Goal: Find specific page/section: Find specific page/section

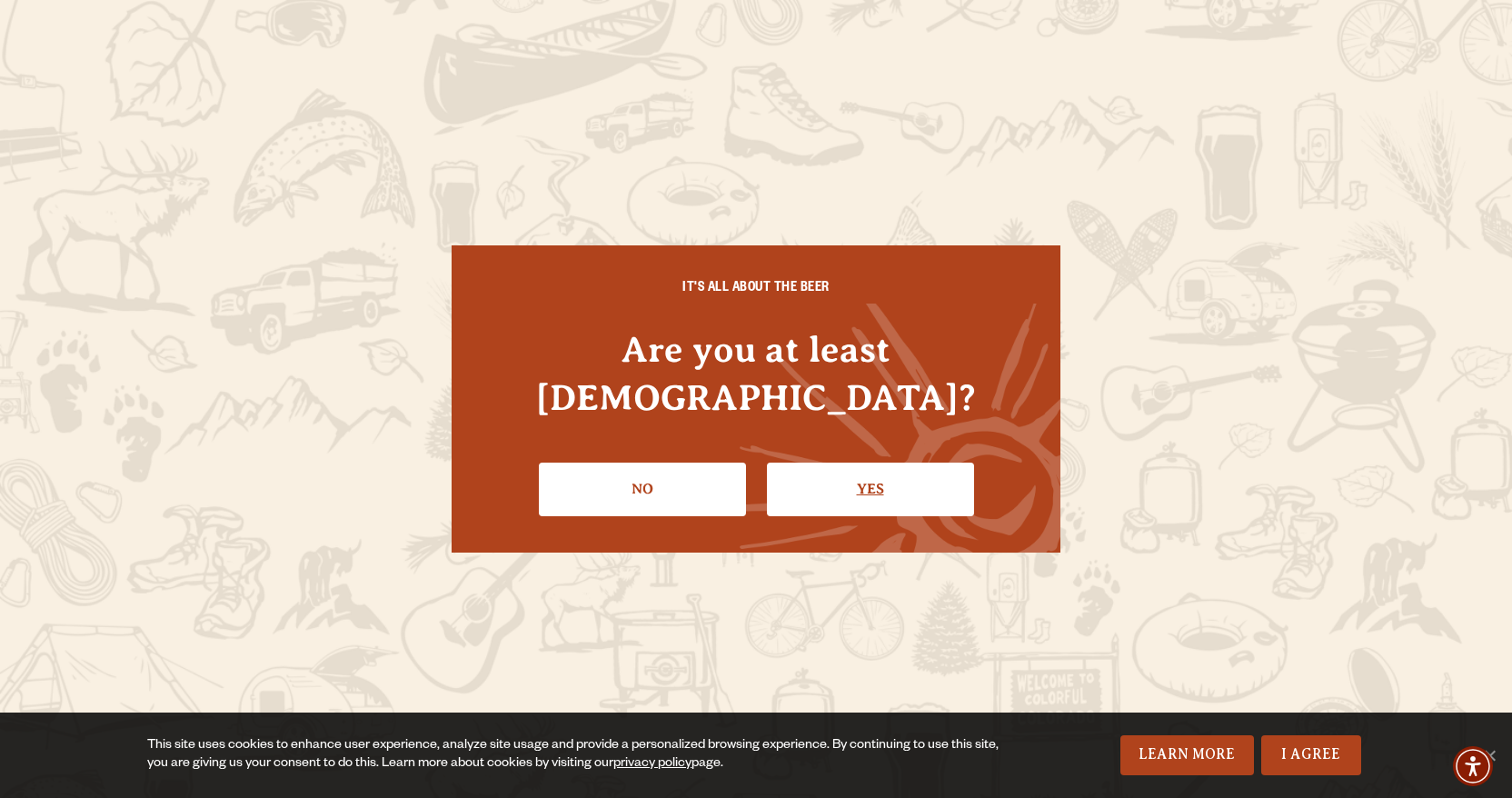
click at [895, 463] on link "Yes" at bounding box center [870, 489] width 207 height 53
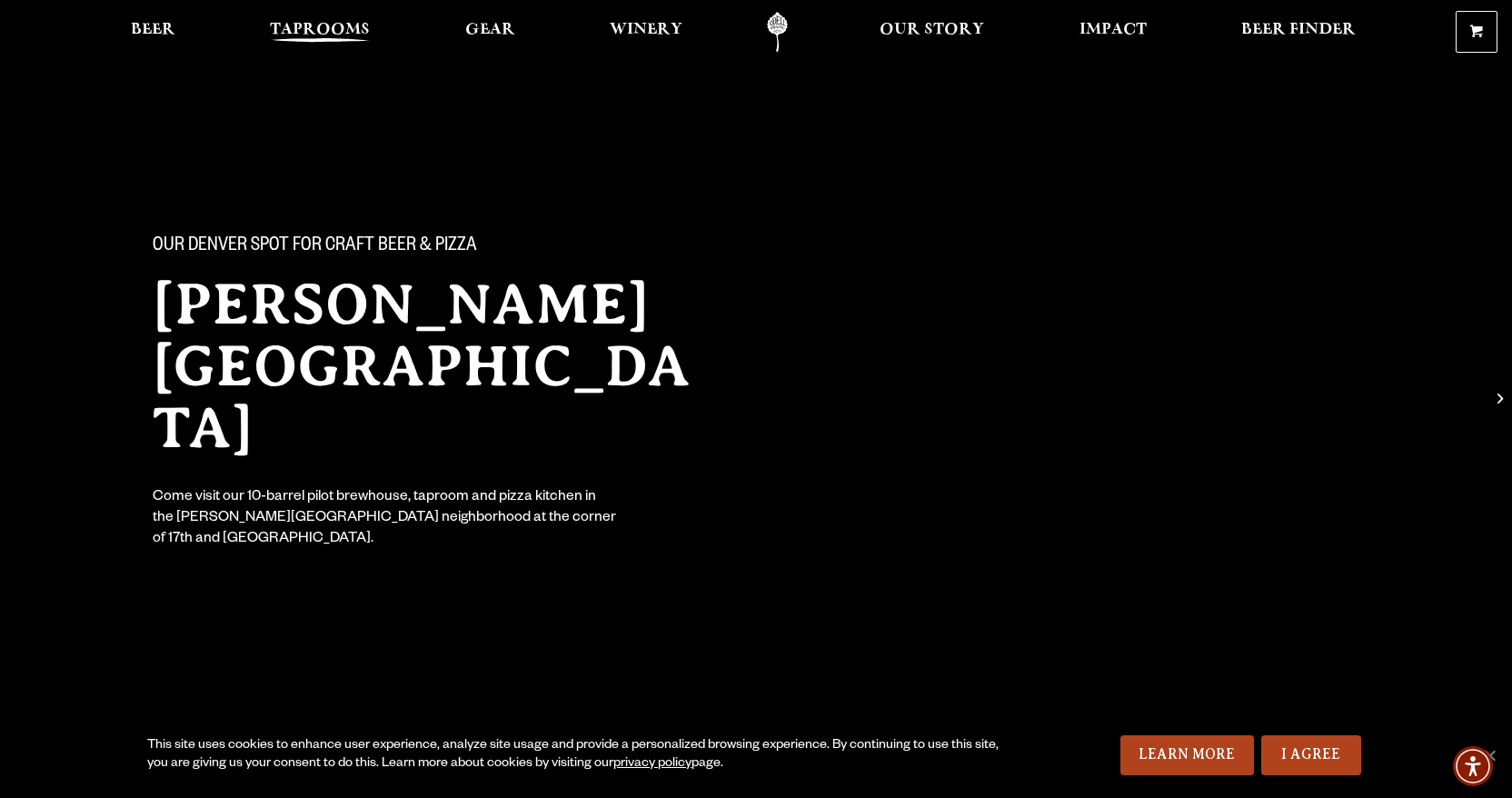
click at [321, 26] on span "Taprooms" at bounding box center [320, 30] width 100 height 15
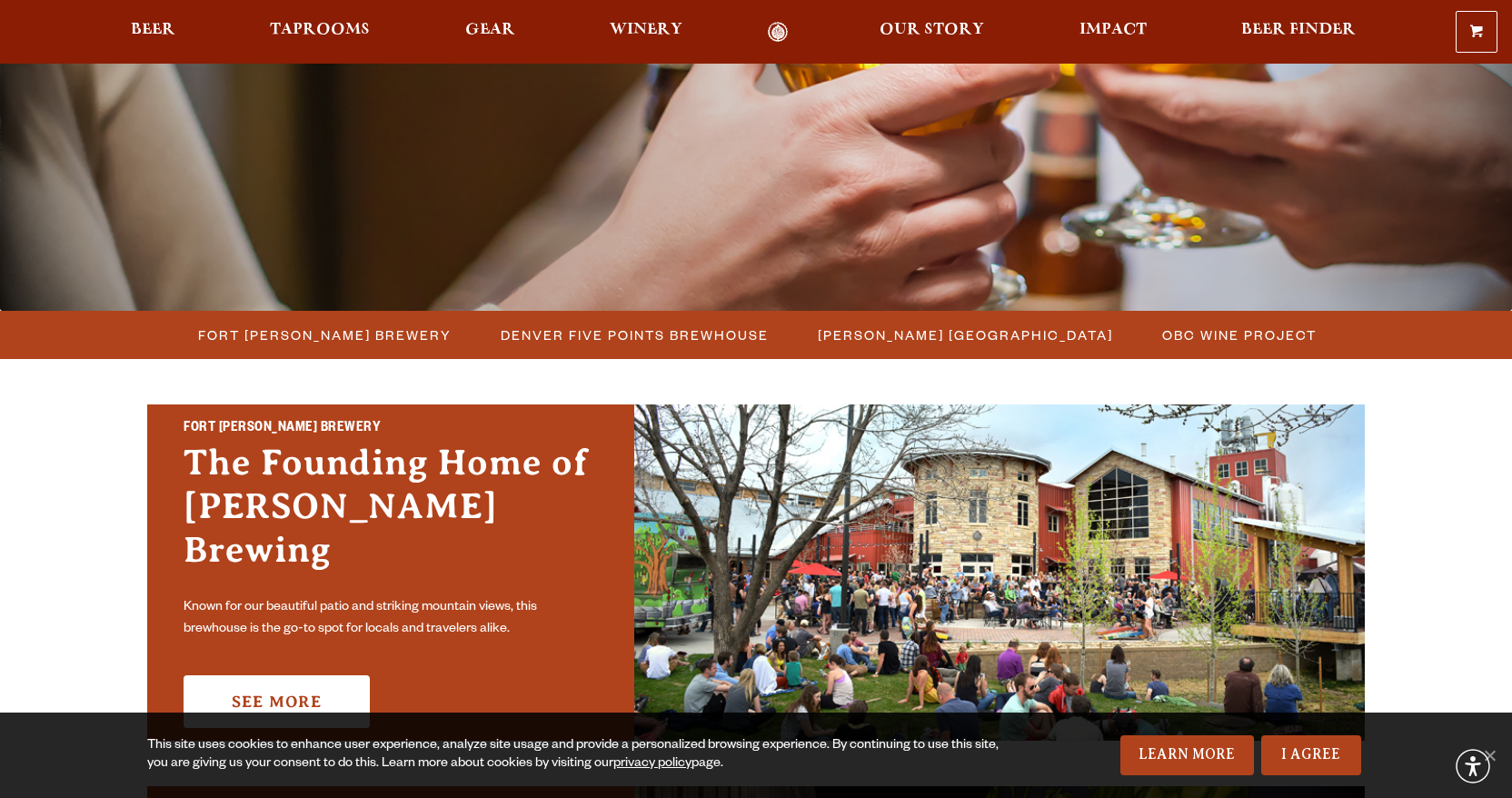
scroll to position [315, 0]
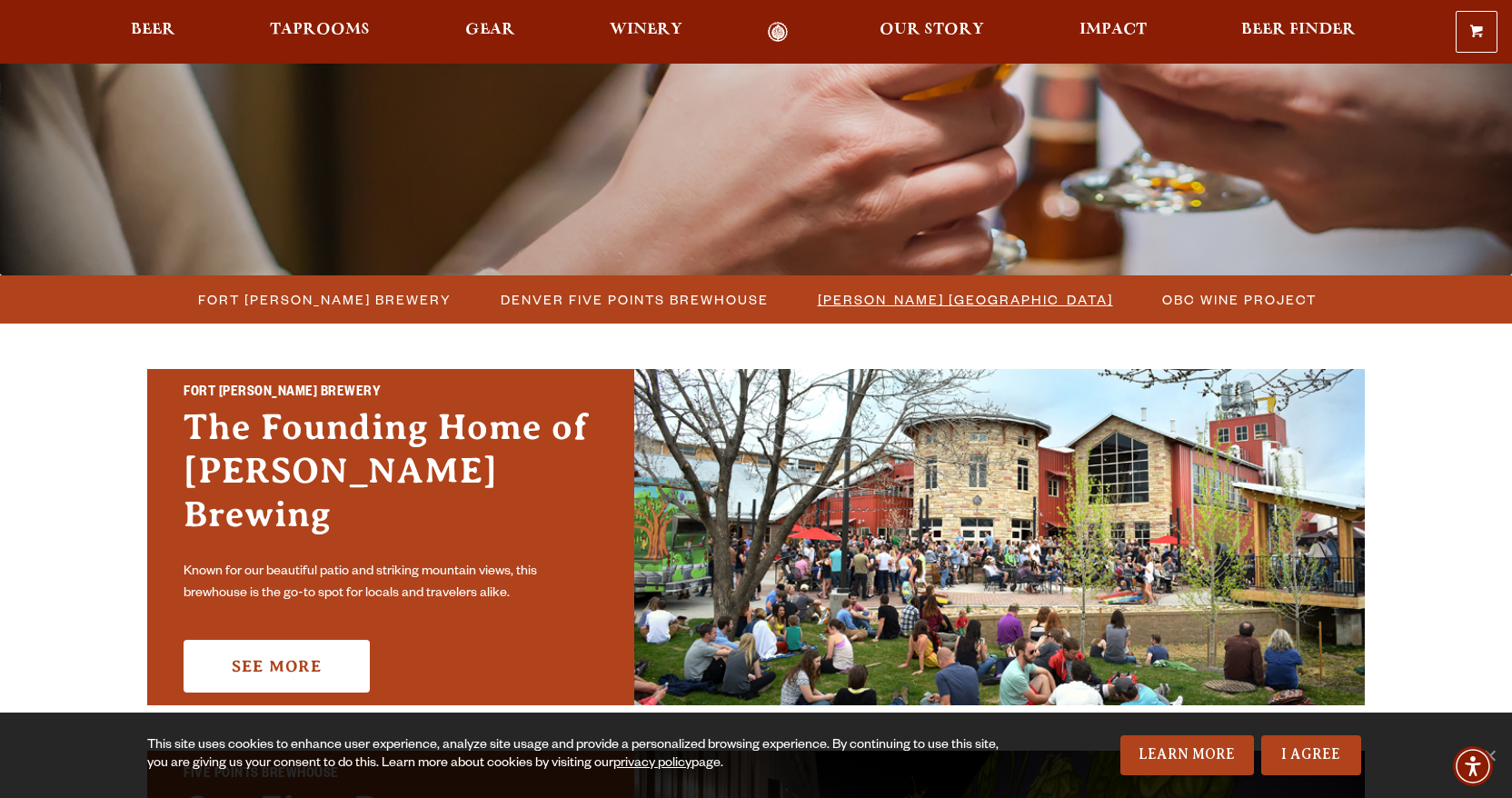
click at [1024, 302] on span "[PERSON_NAME] [GEOGRAPHIC_DATA]" at bounding box center [965, 300] width 295 height 27
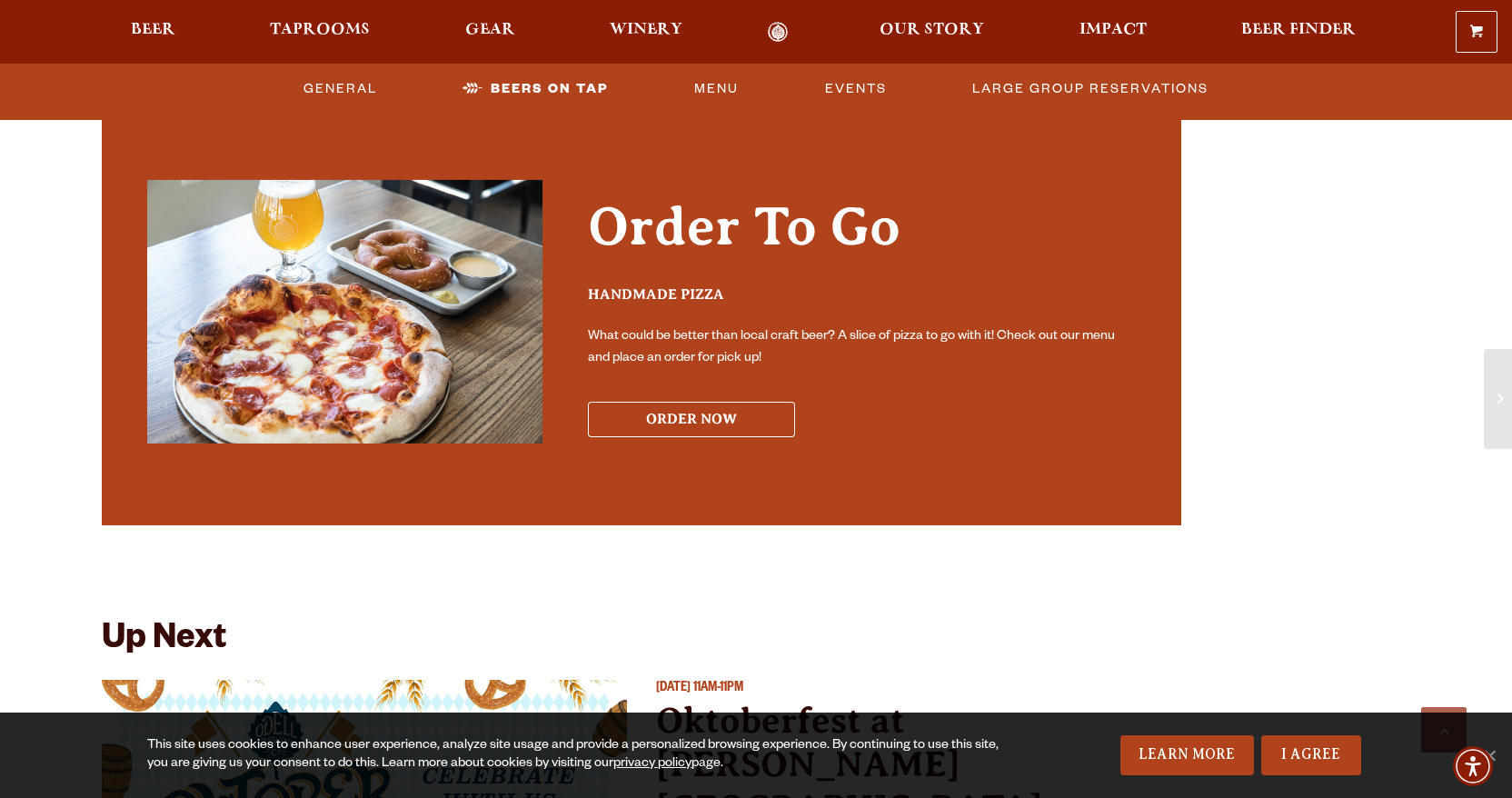
scroll to position [3435, 0]
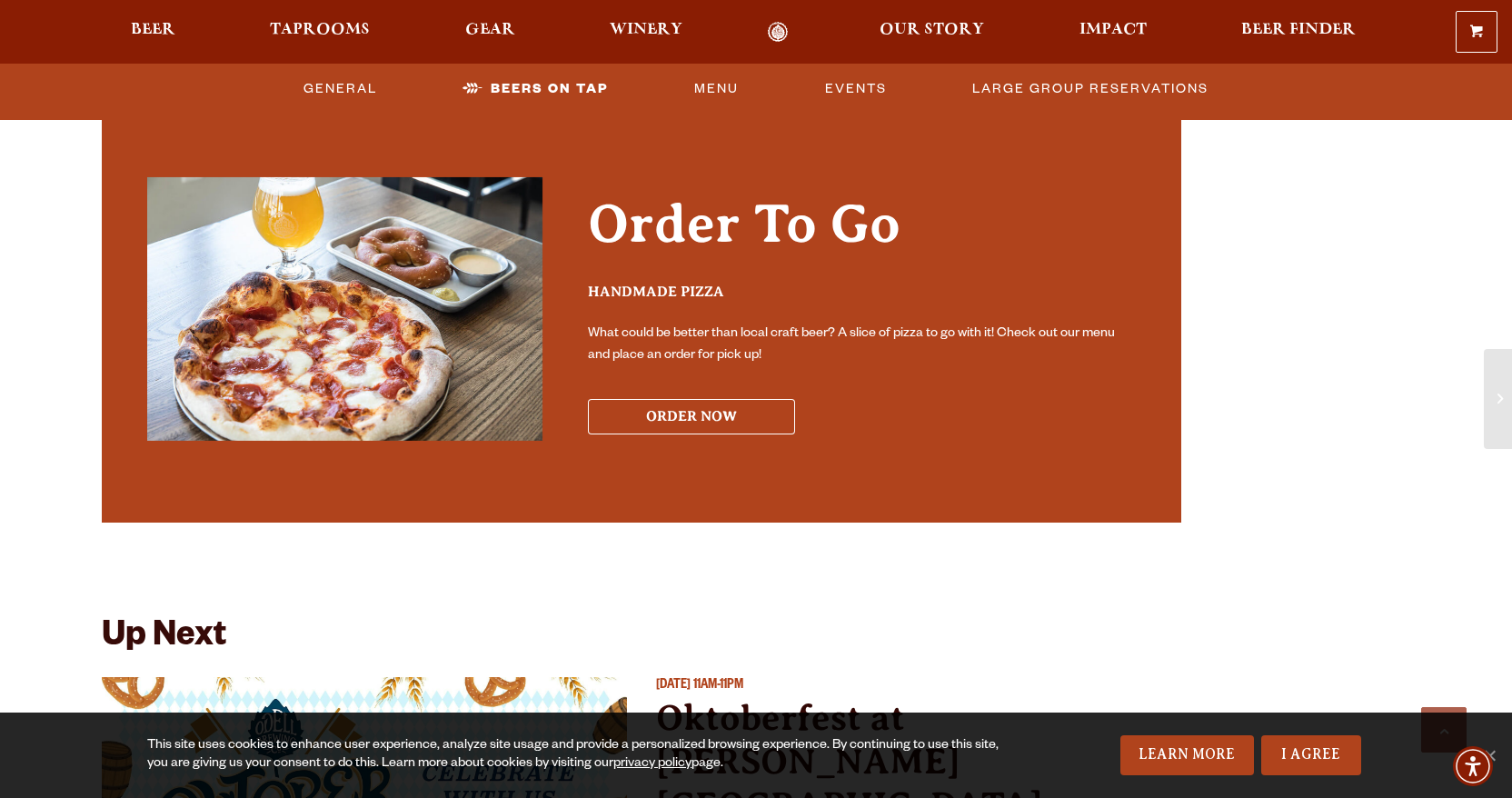
click at [680, 400] on button "ORDER NOW" at bounding box center [691, 417] width 207 height 36
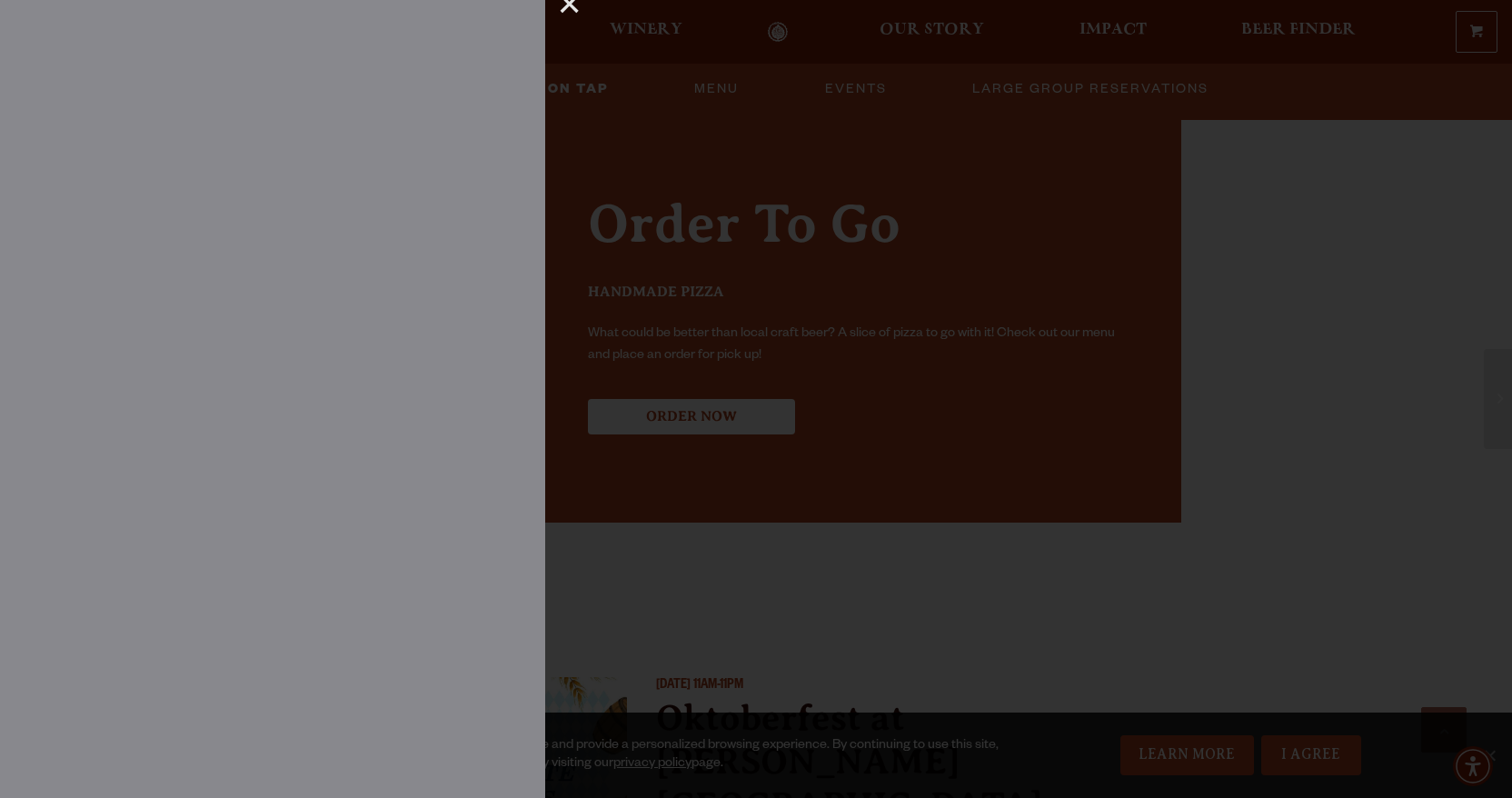
click at [574, 10] on div "×" at bounding box center [562, 12] width 36 height 24
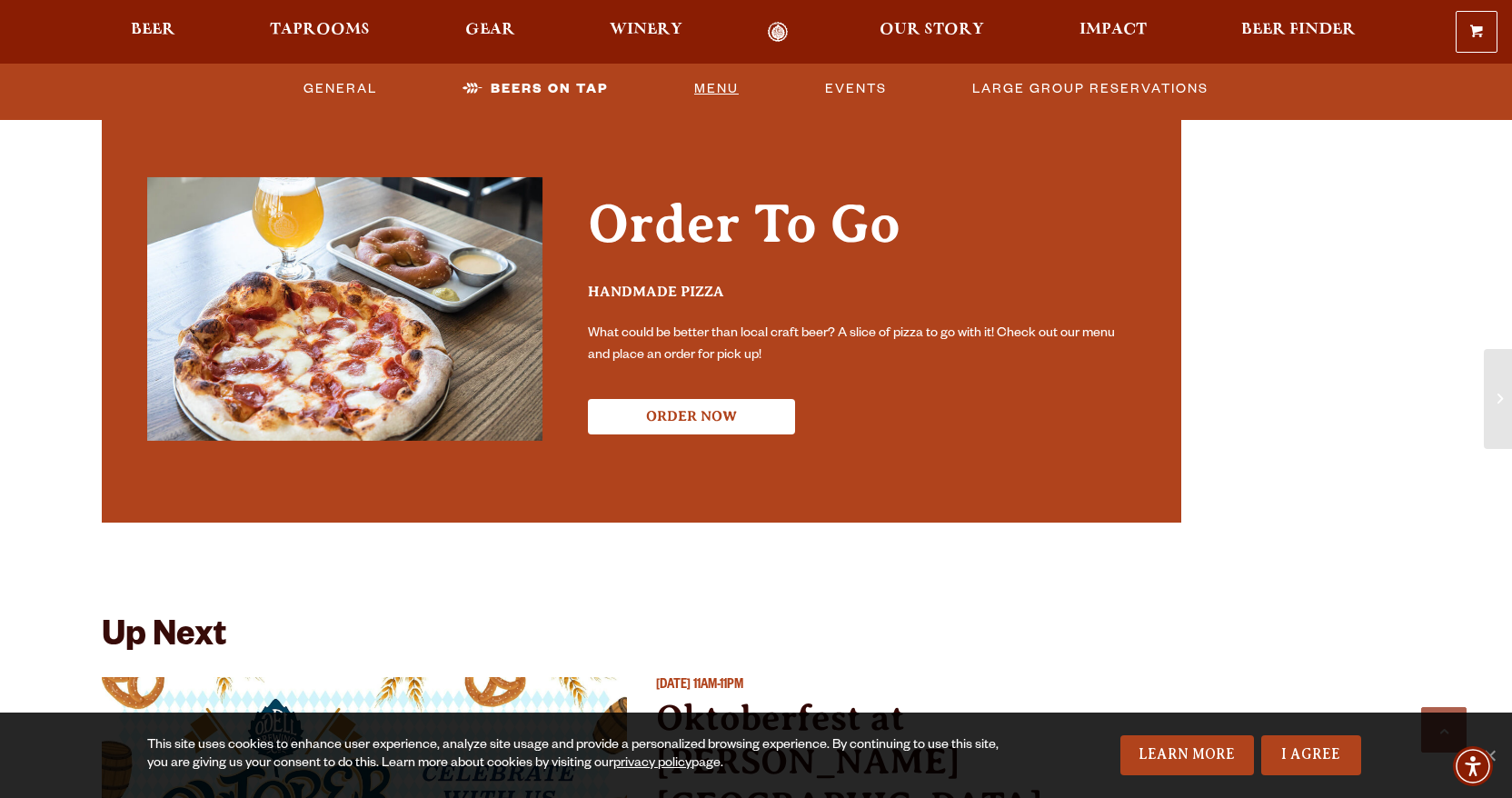
click at [723, 87] on link "Menu" at bounding box center [716, 89] width 59 height 42
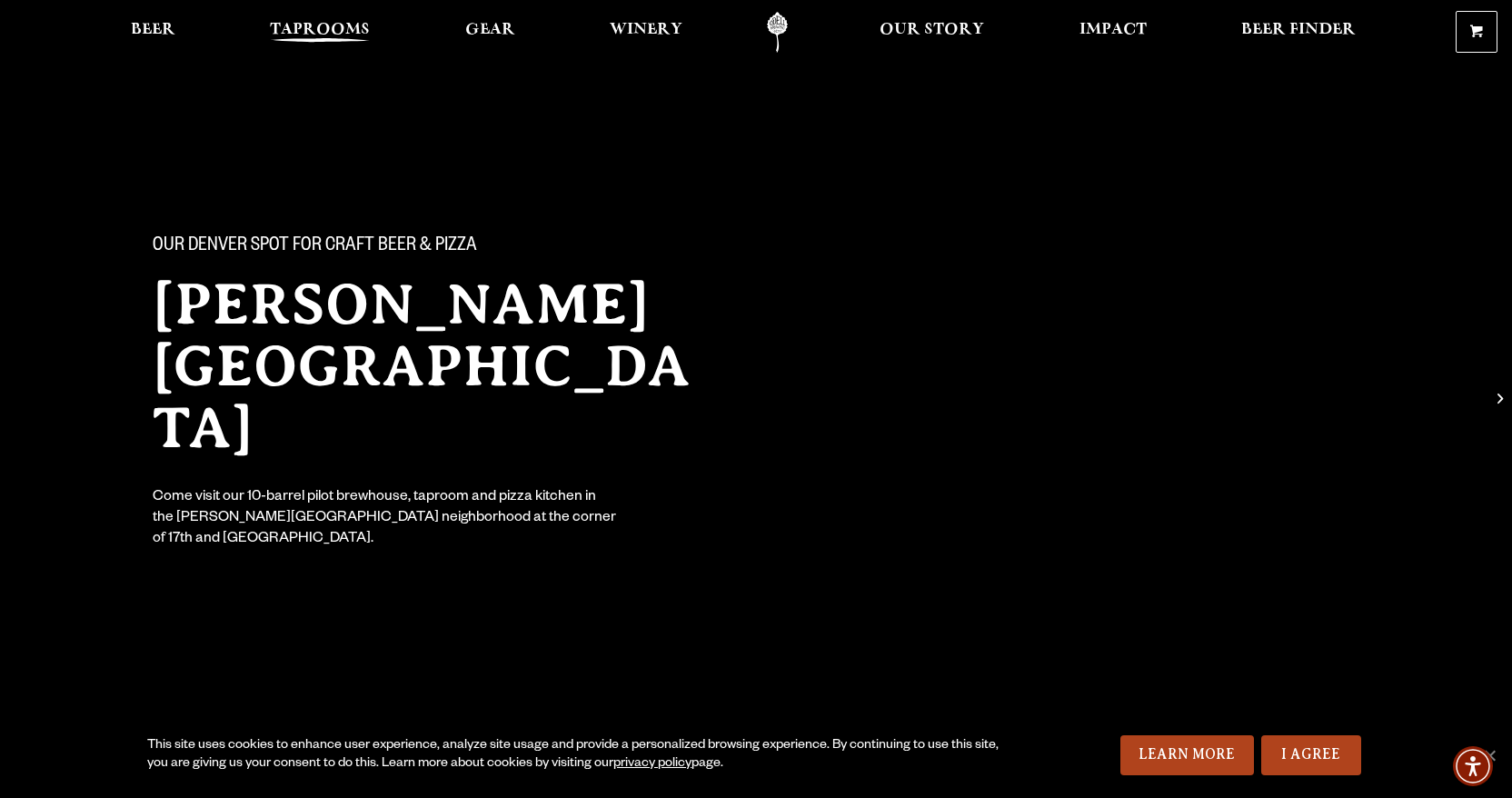
click at [324, 33] on span "Taprooms" at bounding box center [320, 30] width 100 height 15
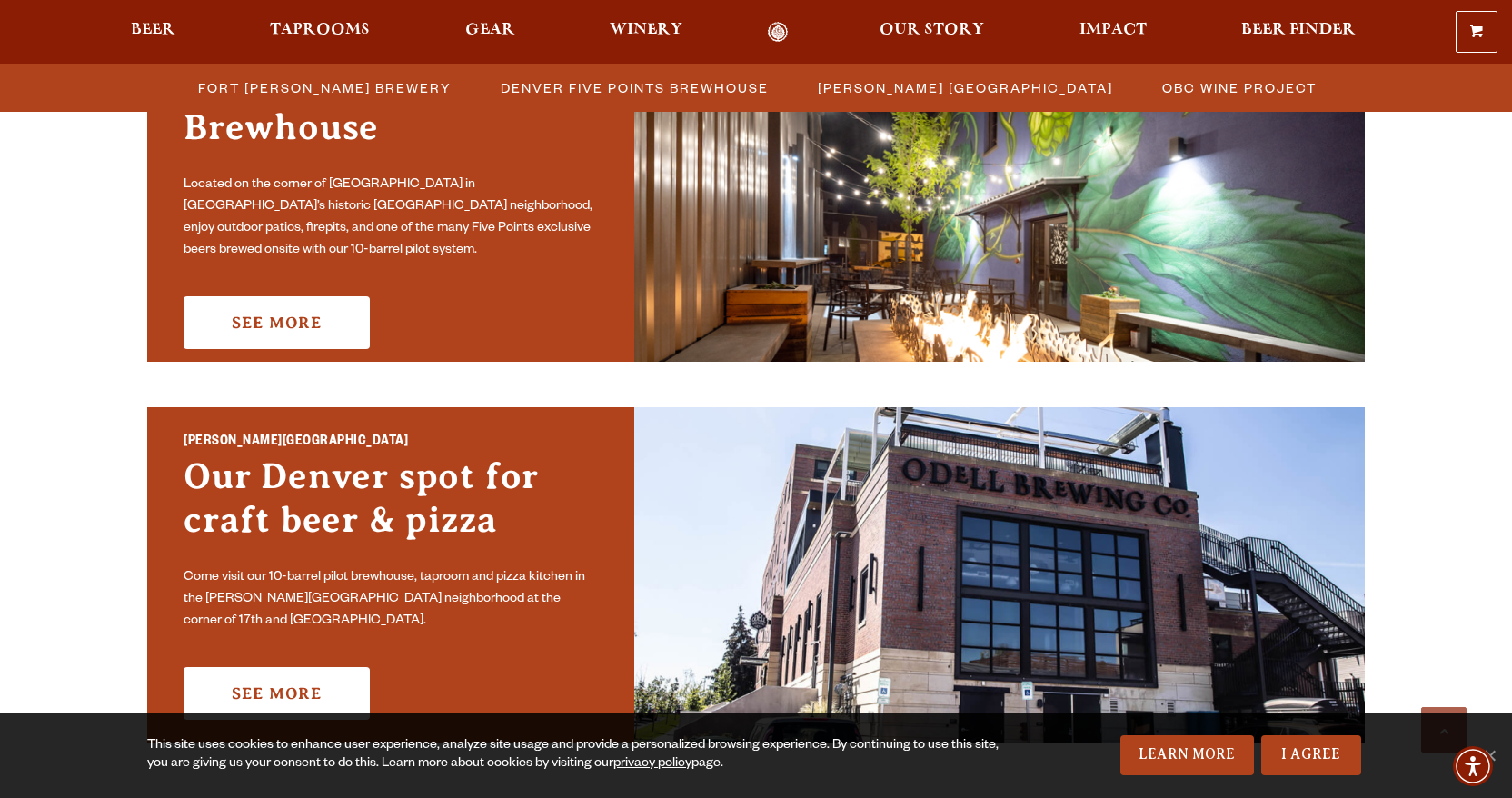
scroll to position [1226, 0]
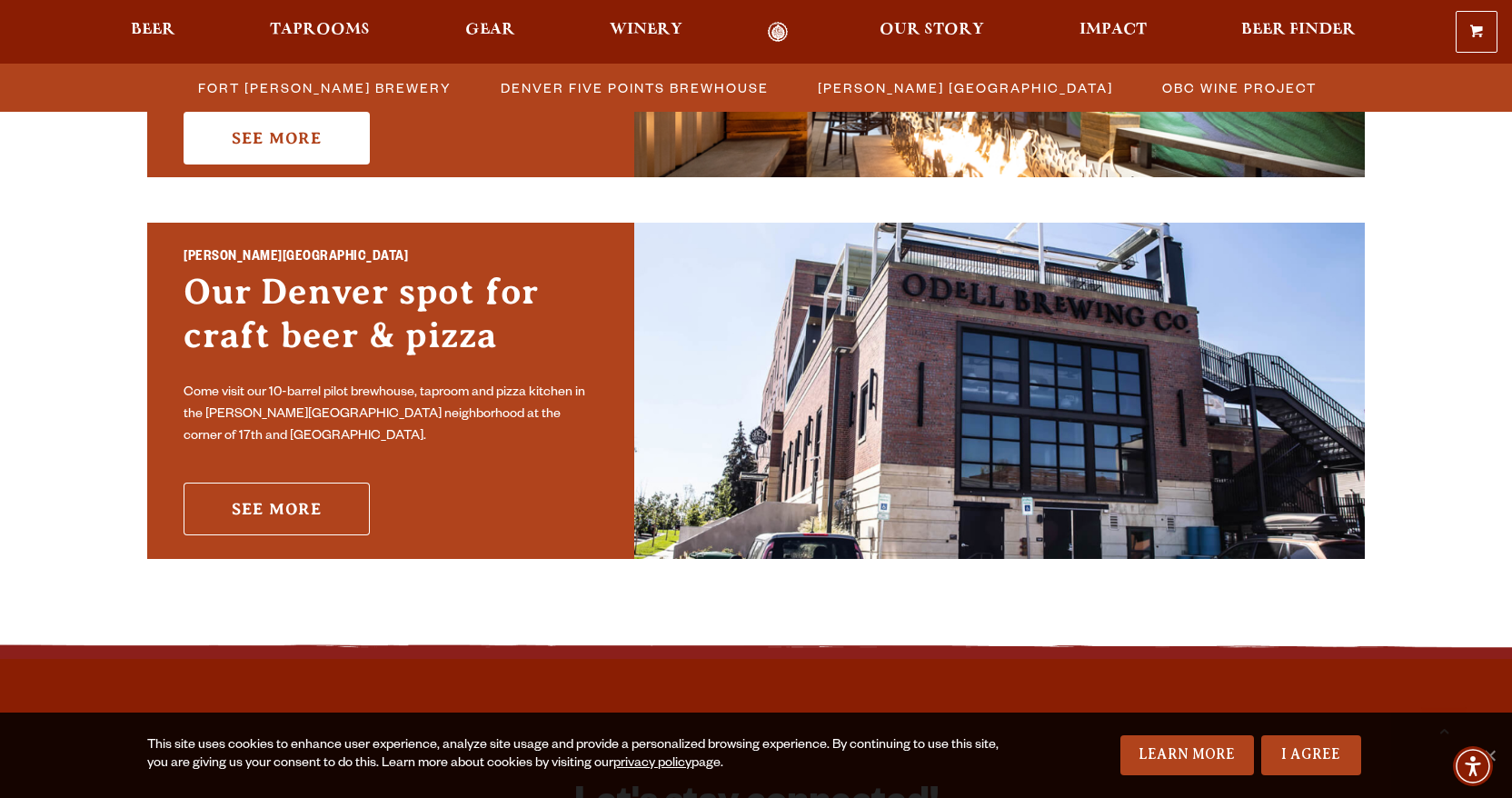
click at [331, 508] on link "See More" at bounding box center [276, 509] width 186 height 53
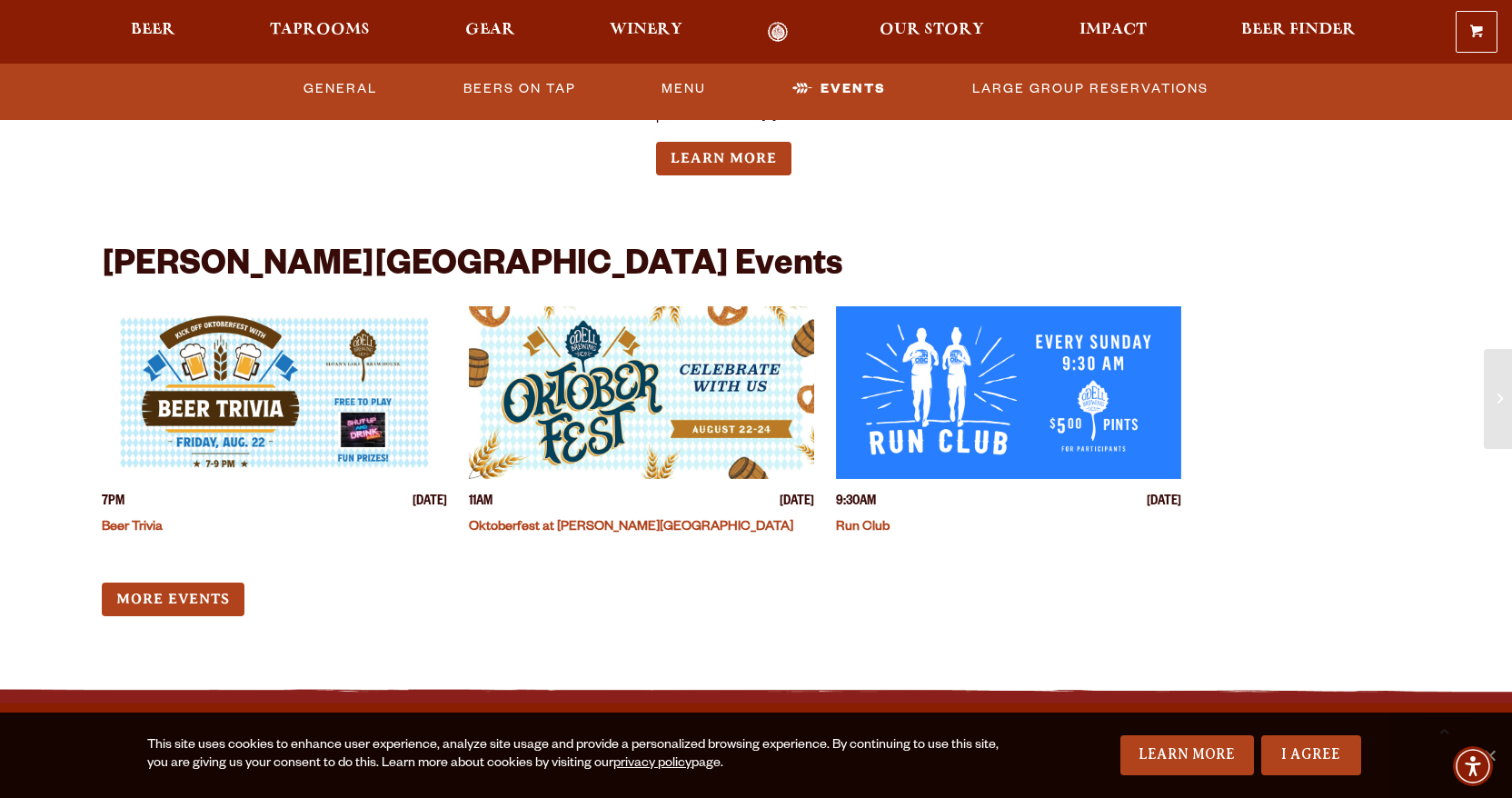
scroll to position [4279, 0]
